Goal: Transaction & Acquisition: Subscribe to service/newsletter

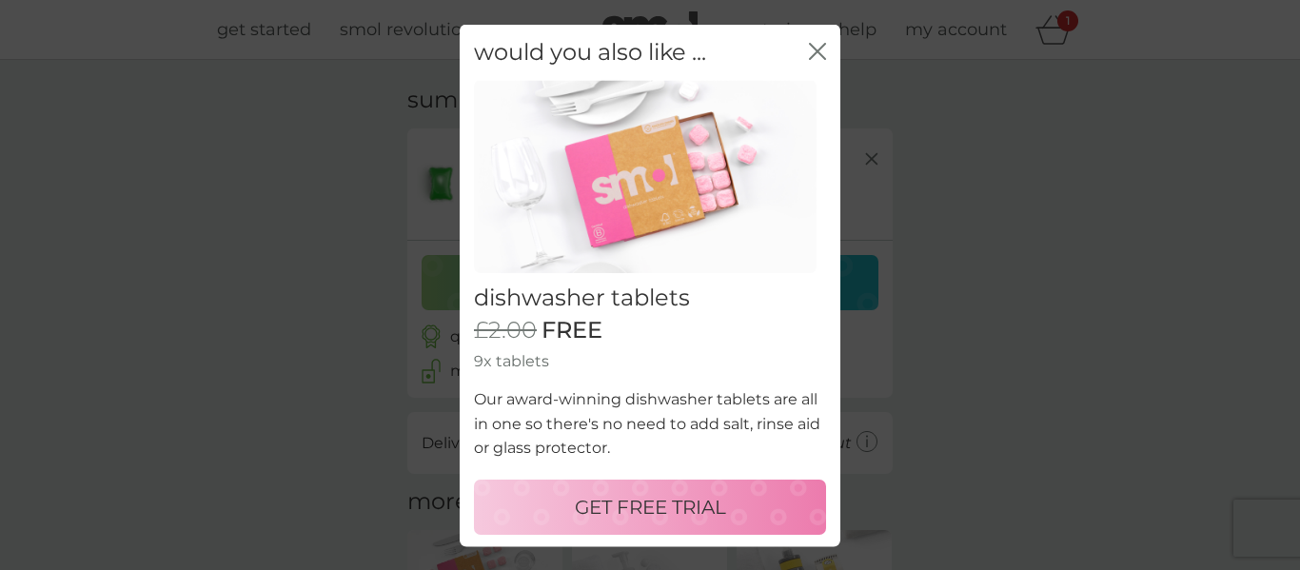
click at [649, 501] on p "GET FREE TRIAL" at bounding box center [650, 507] width 151 height 30
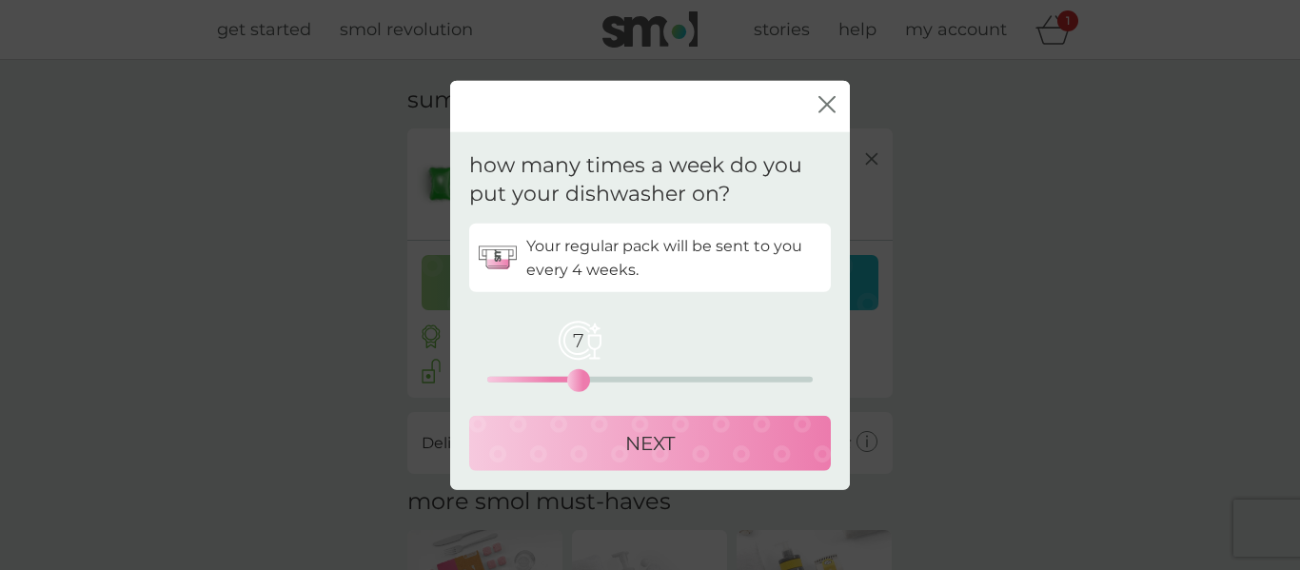
drag, startPoint x: 491, startPoint y: 381, endPoint x: 573, endPoint y: 375, distance: 82.0
click at [575, 377] on div "7" at bounding box center [579, 381] width 8 height 8
click at [643, 444] on p "NEXT" at bounding box center [649, 443] width 49 height 30
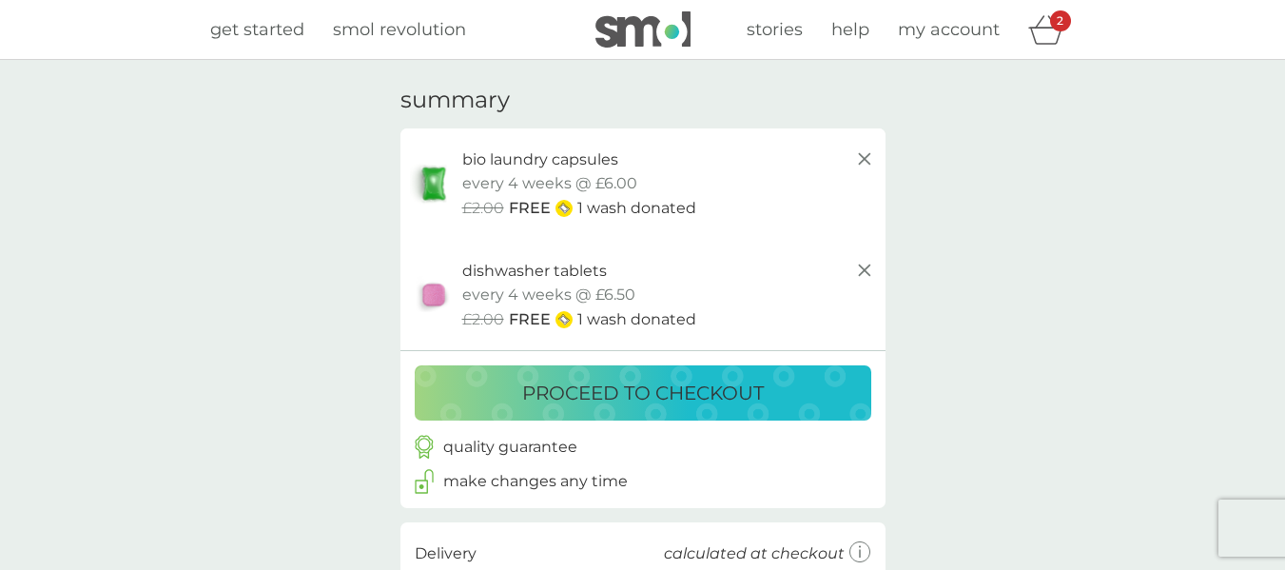
click at [635, 394] on p "proceed to checkout" at bounding box center [643, 393] width 242 height 30
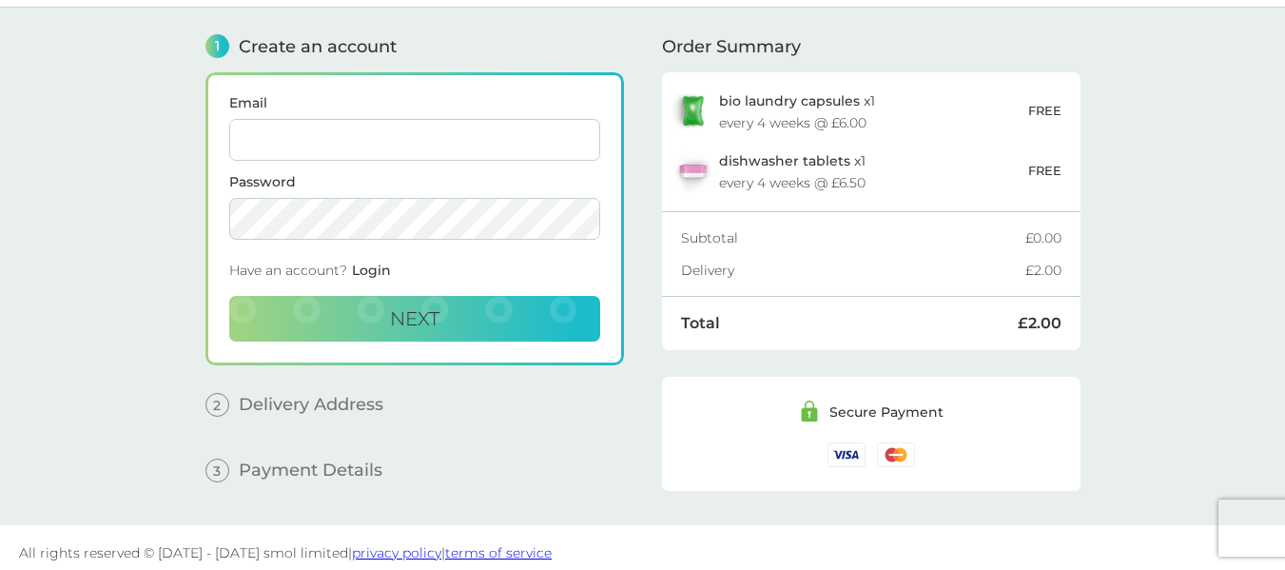
scroll to position [60, 0]
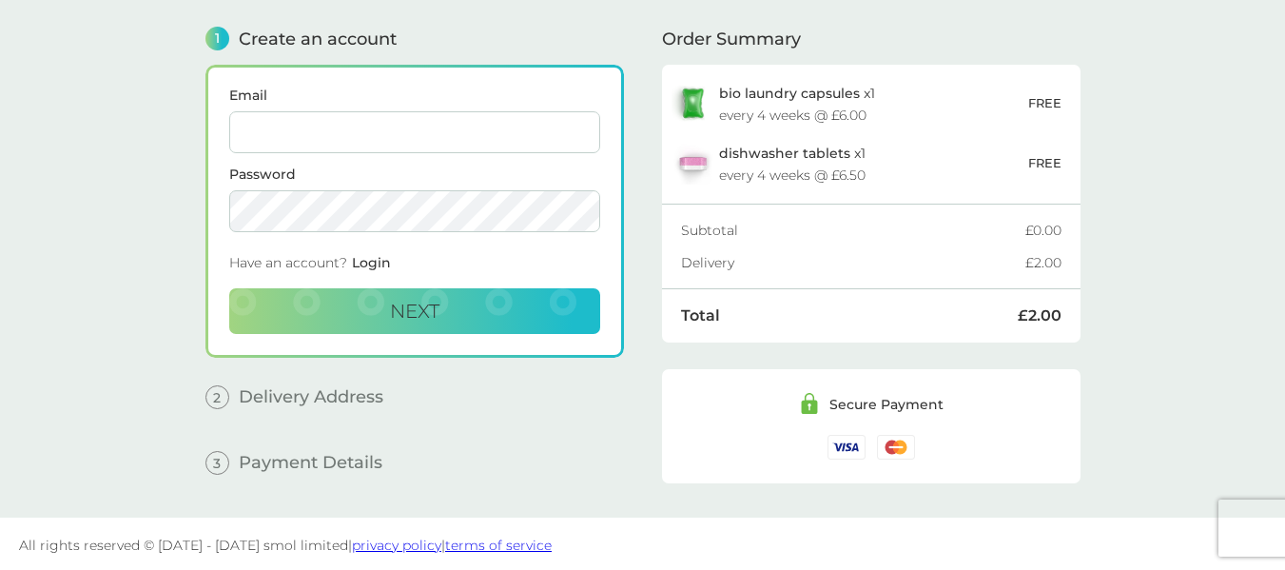
click at [331, 119] on input "Email" at bounding box center [414, 132] width 371 height 42
type input "[PERSON_NAME][EMAIL_ADDRESS][PERSON_NAME][DOMAIN_NAME]"
click at [348, 321] on button "Next" at bounding box center [414, 311] width 371 height 46
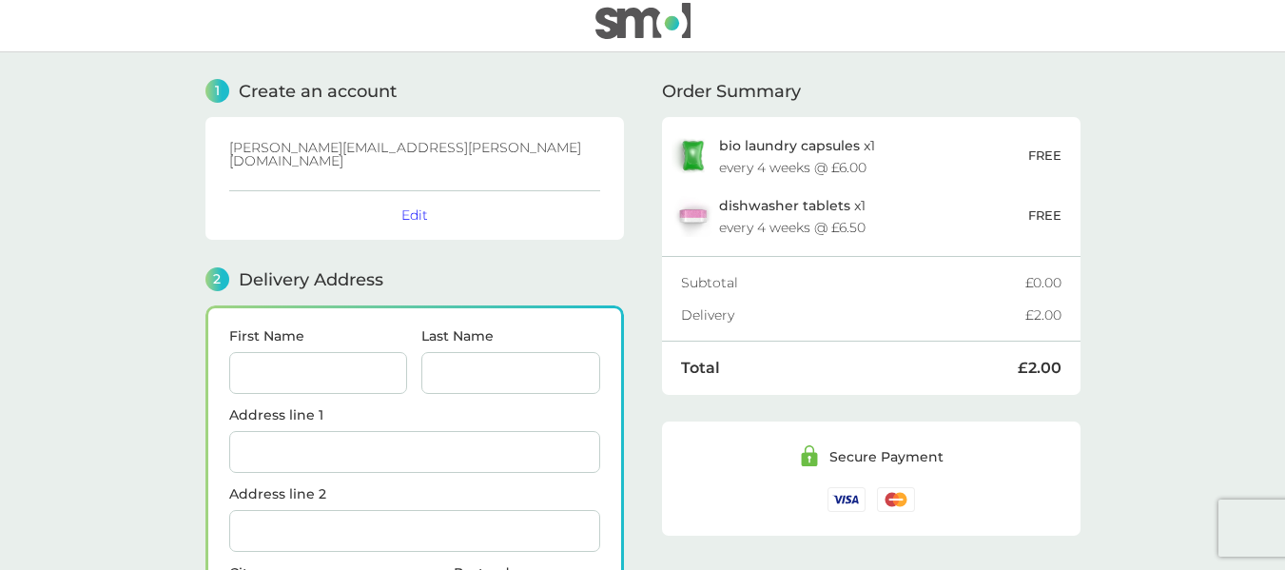
scroll to position [0, 0]
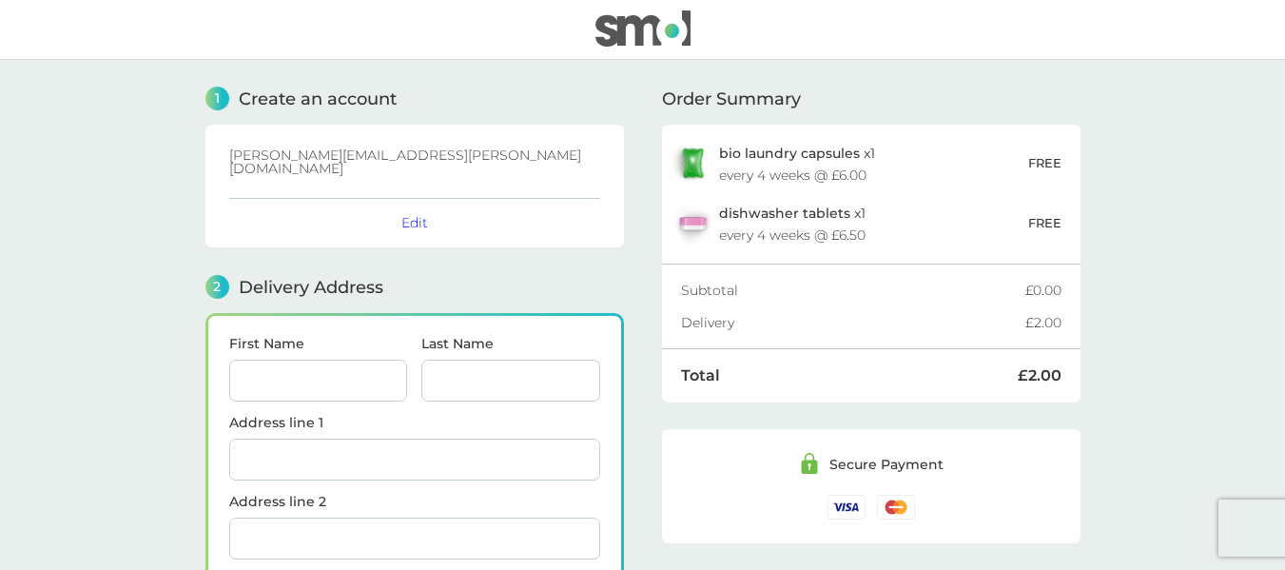
click at [283, 373] on input "First Name" at bounding box center [318, 381] width 179 height 42
type input "[PERSON_NAME]"
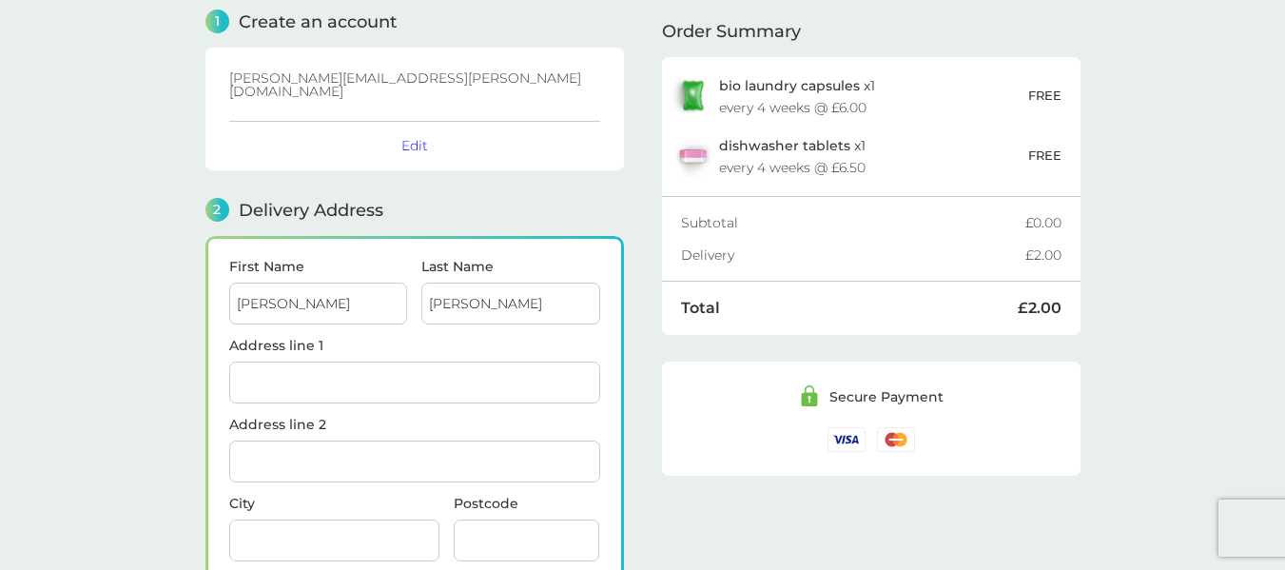
scroll to position [89, 0]
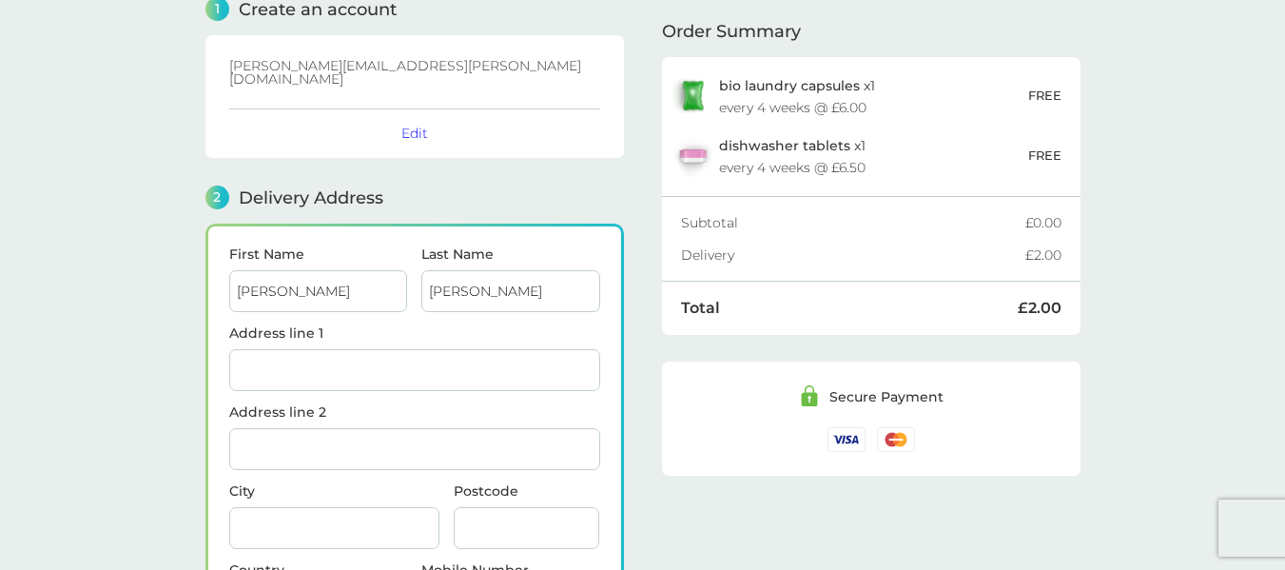
type input "[PERSON_NAME]"
click at [280, 357] on input "Address line 1" at bounding box center [414, 370] width 371 height 42
click at [314, 437] on input "Address line 2" at bounding box center [414, 449] width 371 height 42
click at [393, 326] on label "Address line 1" at bounding box center [414, 332] width 371 height 13
click at [393, 349] on input "Flintbury Cottage" at bounding box center [414, 370] width 371 height 42
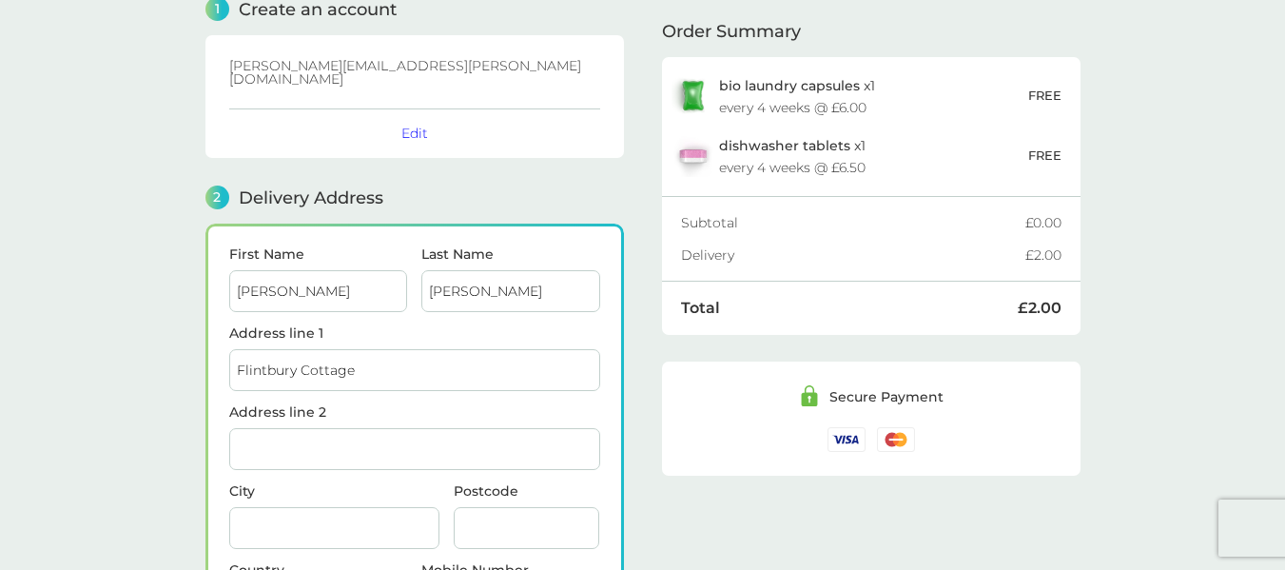
click at [378, 352] on input "Flintbury Cottage" at bounding box center [414, 370] width 371 height 42
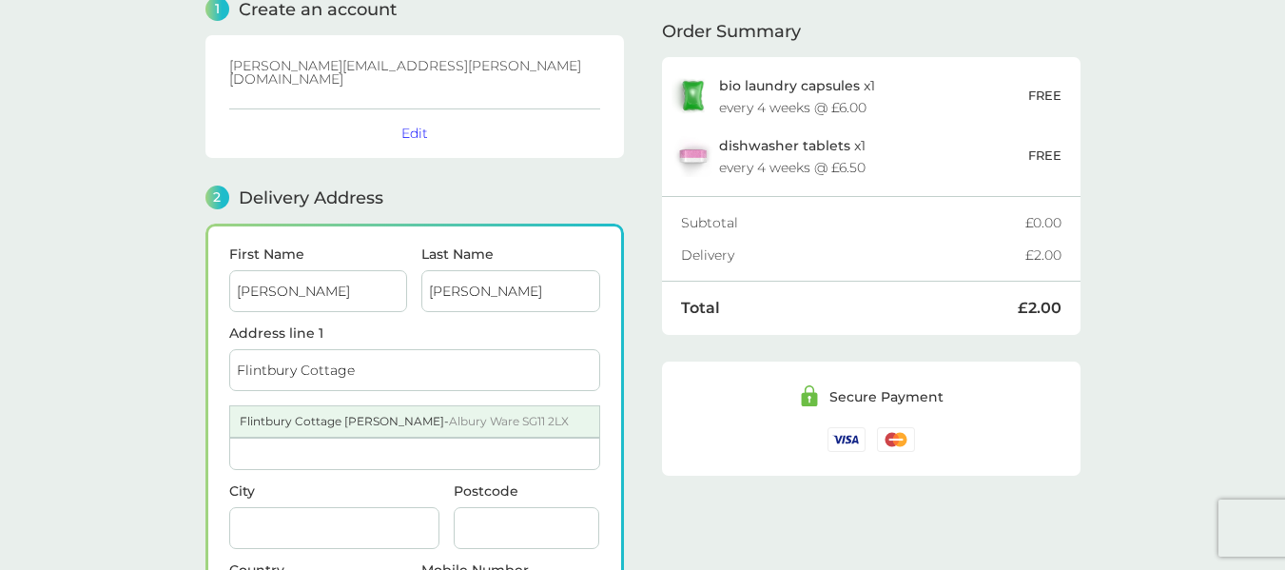
click at [362, 406] on div "Flintbury Cottage [PERSON_NAME] - [GEOGRAPHIC_DATA] SG11 2LX" at bounding box center [414, 421] width 369 height 30
type input "Flintbury Cottage, [PERSON_NAME]"
type input "Albury"
type input "Ware"
type input "SG11 2LX"
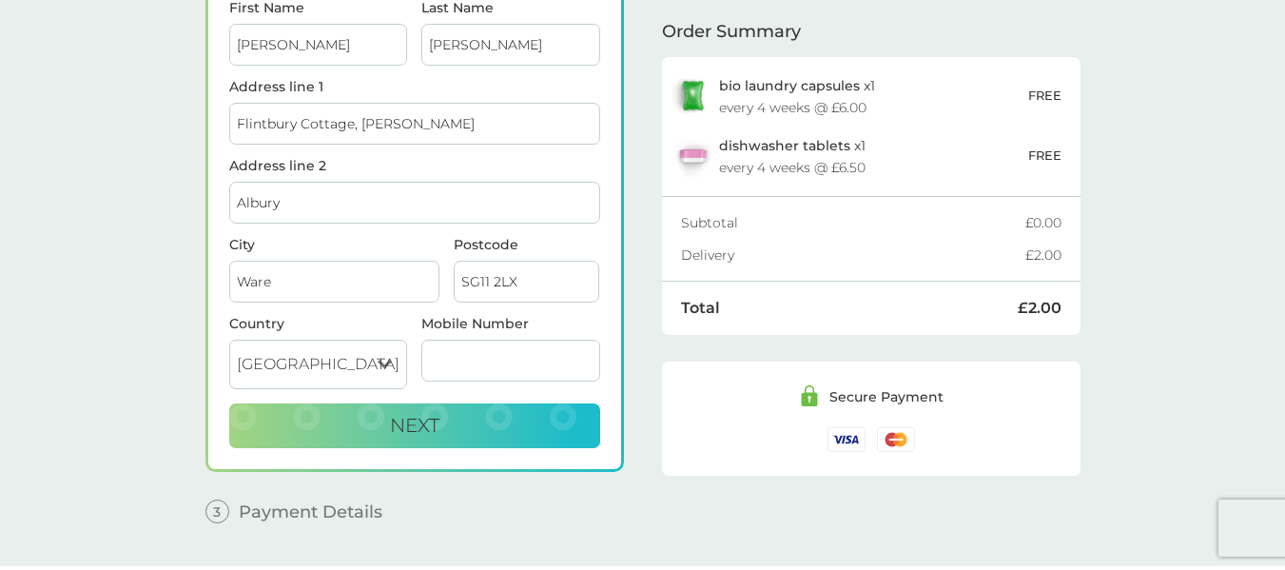
scroll to position [340, 0]
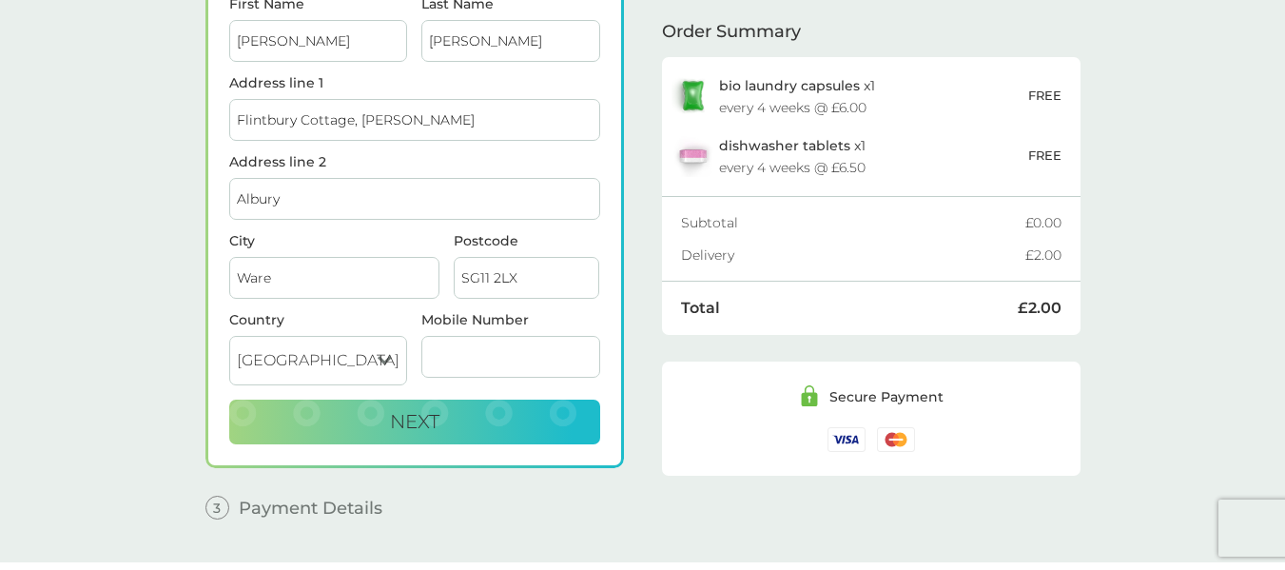
click at [491, 356] on input "Mobile Number" at bounding box center [510, 357] width 179 height 42
type input "0781111015889"
click at [398, 412] on span "Next" at bounding box center [414, 421] width 49 height 23
checkbox input "true"
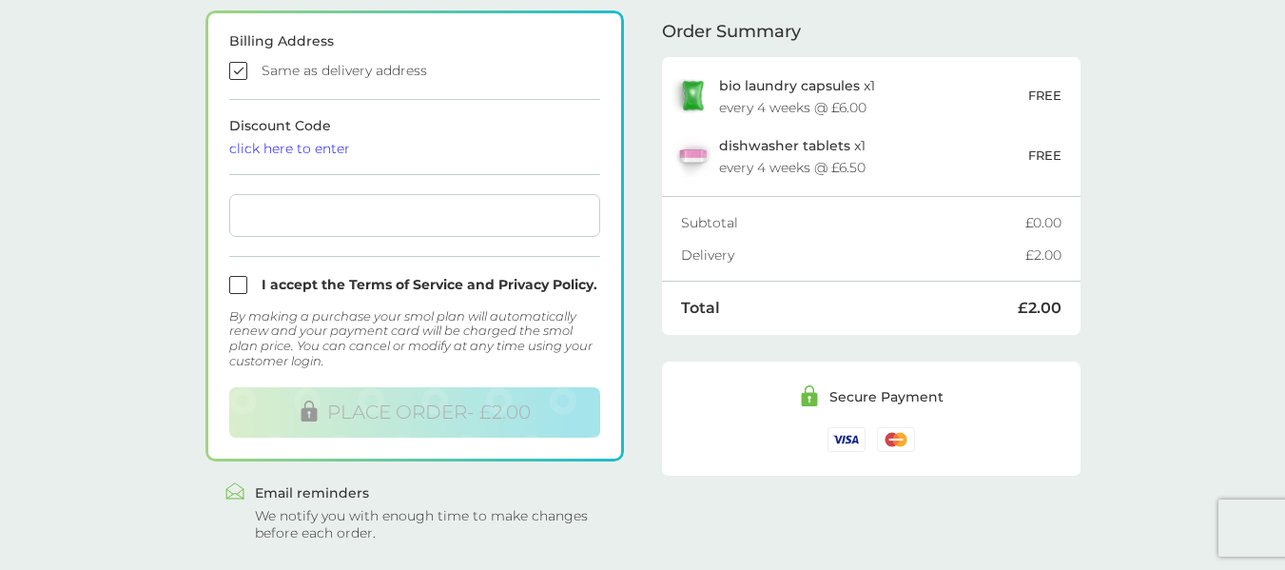
scroll to position [615, 0]
click at [237, 274] on input "checkbox" at bounding box center [414, 283] width 371 height 18
checkbox input "true"
